Goal: Find specific page/section: Find specific page/section

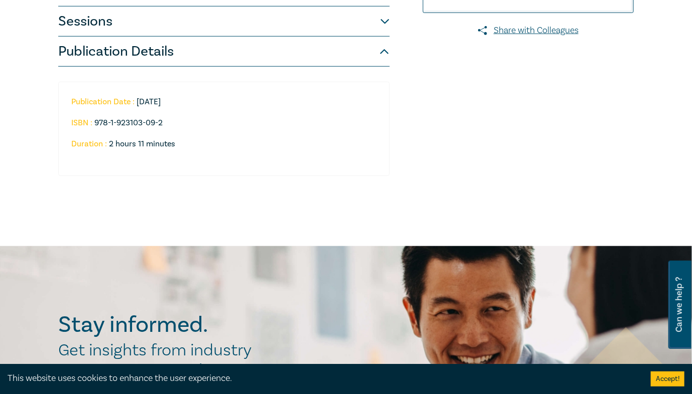
scroll to position [321, 0]
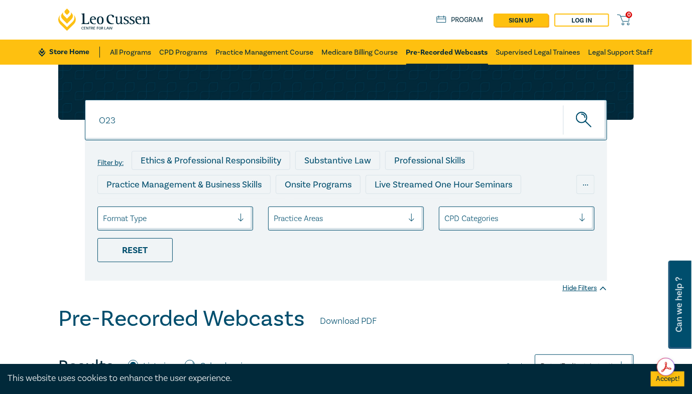
click at [112, 120] on input "O23" at bounding box center [346, 120] width 522 height 41
click at [563, 105] on button "submit" at bounding box center [585, 120] width 44 height 31
click at [115, 114] on input "[PERSON_NAME]" at bounding box center [346, 120] width 522 height 41
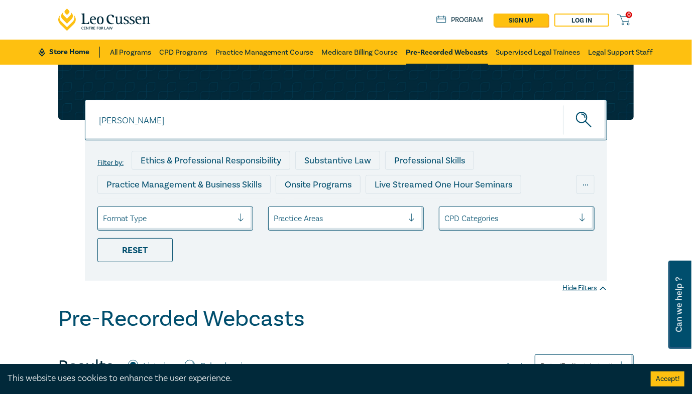
click at [115, 114] on input "[PERSON_NAME]" at bounding box center [346, 120] width 522 height 41
type input "O23"
click at [563, 105] on button "submit" at bounding box center [585, 120] width 44 height 31
